Goal: Information Seeking & Learning: Learn about a topic

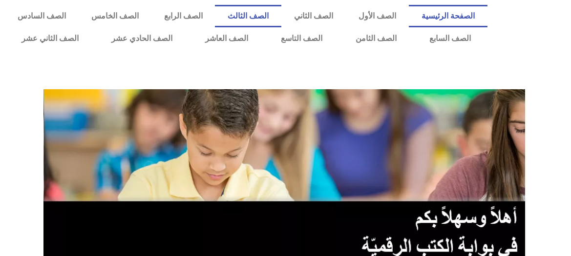
click at [266, 14] on link "الصف الثالث" at bounding box center [248, 16] width 66 height 22
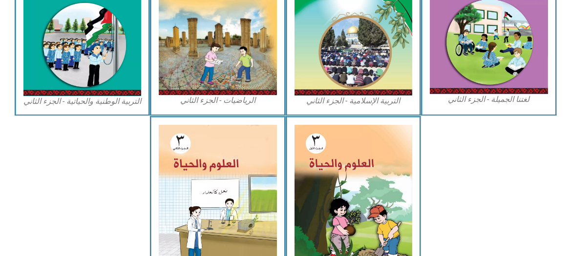
scroll to position [544, 0]
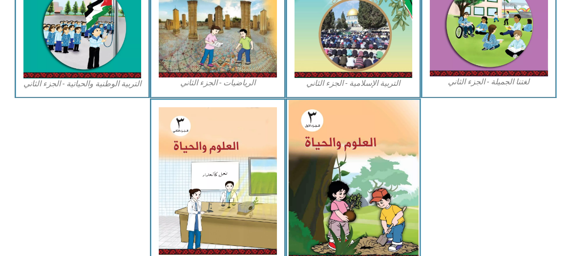
click at [389, 184] on img at bounding box center [353, 181] width 130 height 162
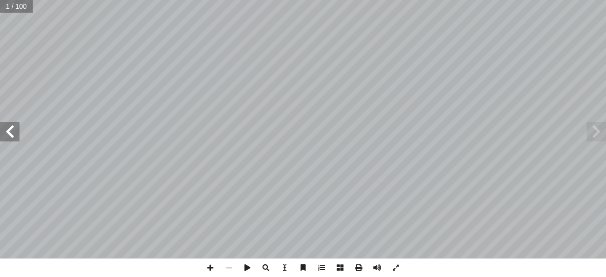
click at [10, 131] on span at bounding box center [10, 132] width 20 height 20
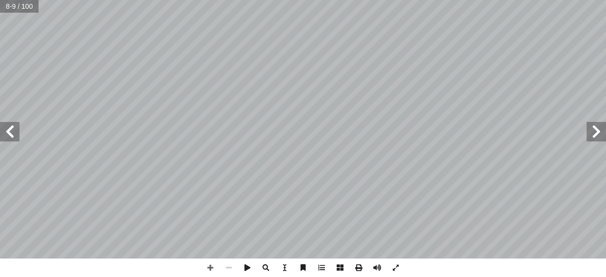
click at [9, 137] on span at bounding box center [10, 132] width 20 height 20
click at [210, 256] on span at bounding box center [210, 268] width 19 height 19
click at [15, 138] on span at bounding box center [10, 132] width 20 height 20
